Goal: Task Accomplishment & Management: Manage account settings

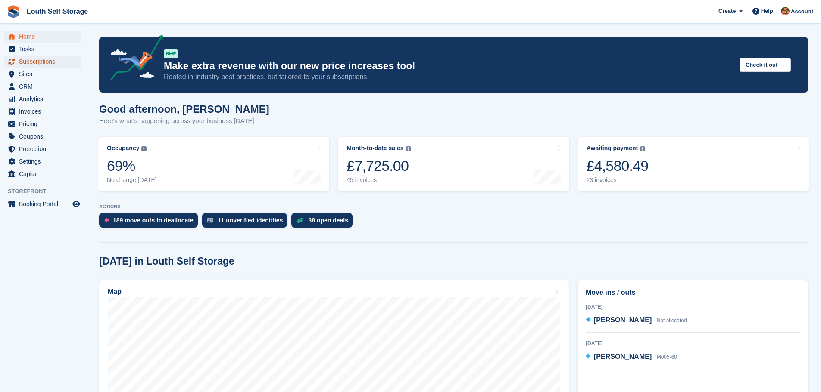
click at [26, 62] on span "Subscriptions" at bounding box center [45, 62] width 52 height 12
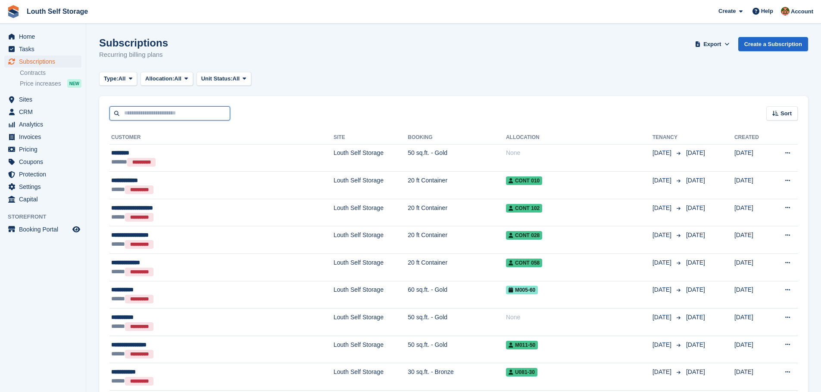
click at [187, 113] on input "text" at bounding box center [169, 113] width 121 height 14
type input "*****"
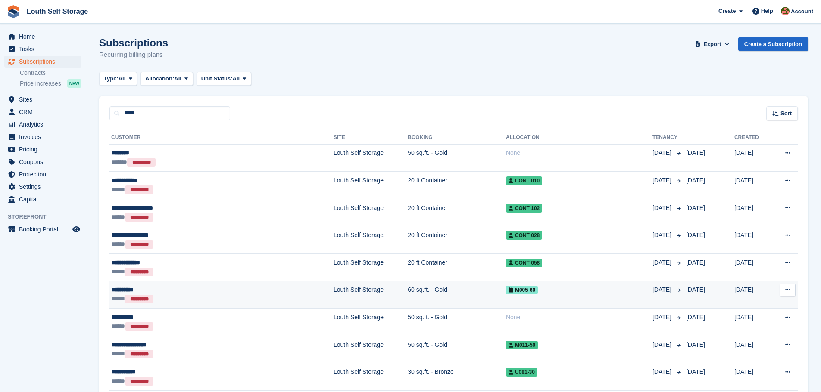
click at [333, 301] on td "Louth Self Storage" at bounding box center [370, 295] width 74 height 28
